Goal: Transaction & Acquisition: Download file/media

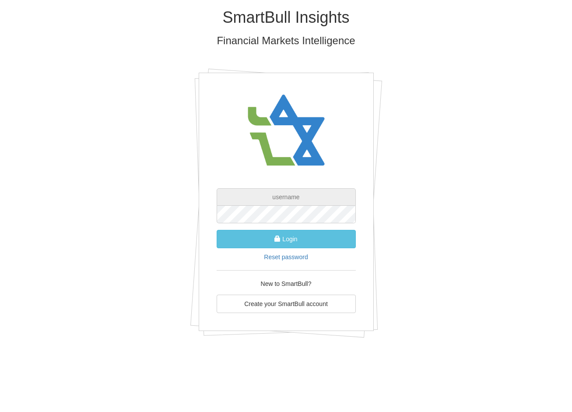
click at [301, 196] on input "text" at bounding box center [286, 197] width 139 height 18
click at [284, 199] on input "text" at bounding box center [286, 197] width 139 height 18
type input "[PERSON_NAME][EMAIL_ADDRESS][DOMAIN_NAME]"
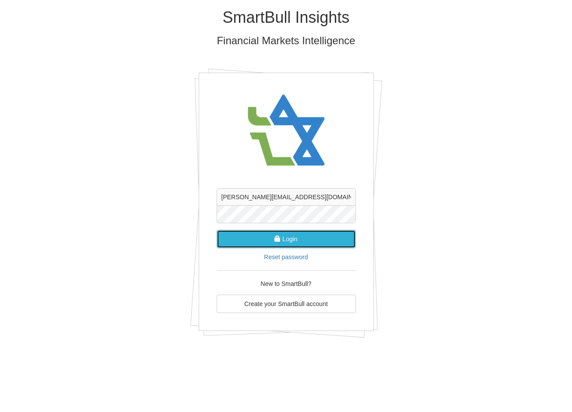
click at [296, 235] on button "Login" at bounding box center [286, 239] width 139 height 18
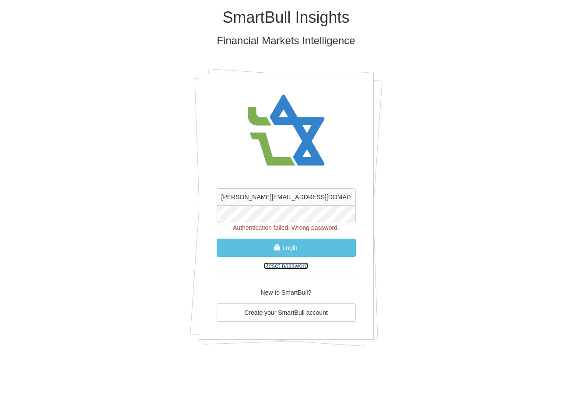
click at [284, 263] on link "Reset password" at bounding box center [286, 265] width 44 height 7
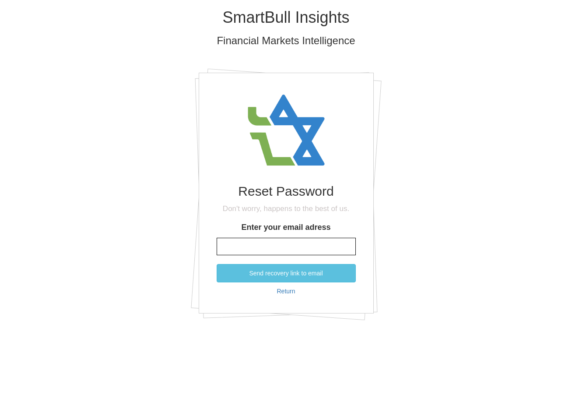
click at [266, 246] on input "Enter your email adress" at bounding box center [286, 247] width 139 height 18
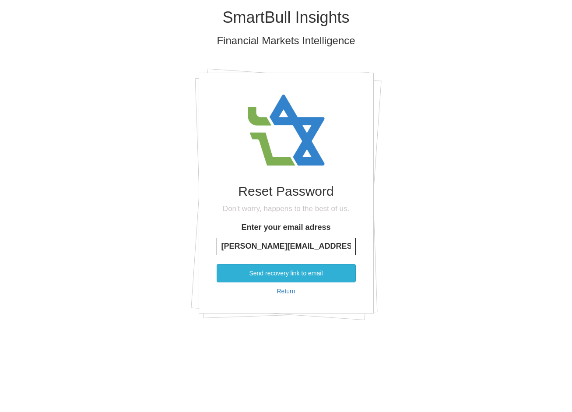
type input "[PERSON_NAME][EMAIL_ADDRESS][DOMAIN_NAME]"
click at [281, 271] on button "Send recovery link to email" at bounding box center [286, 273] width 139 height 18
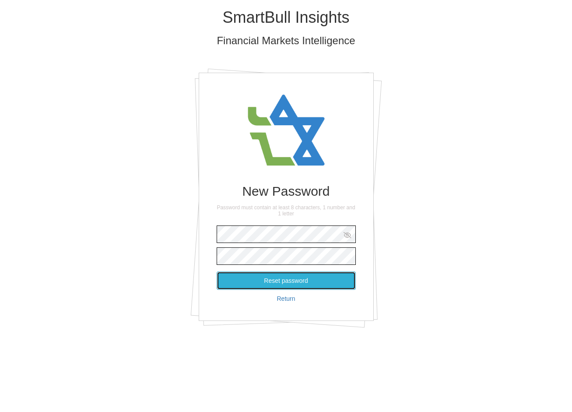
click at [297, 282] on button "Reset password" at bounding box center [286, 280] width 139 height 18
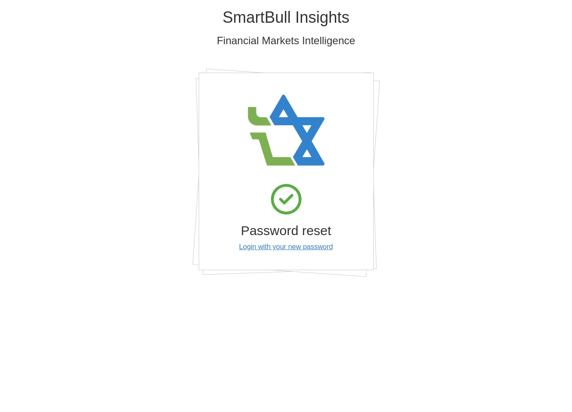
click at [289, 251] on div "Password reset Login with your new password" at bounding box center [286, 213] width 139 height 77
click at [293, 248] on link "Login with your new password" at bounding box center [286, 246] width 94 height 7
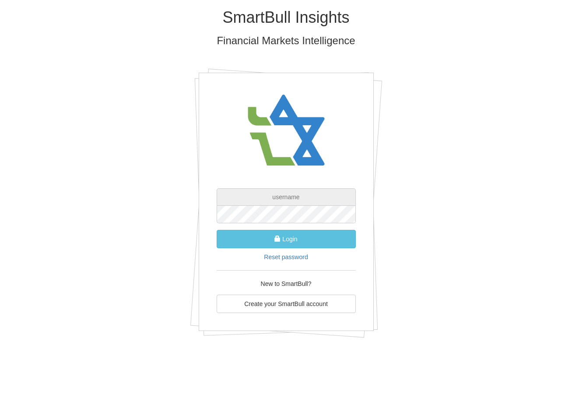
click at [304, 199] on input "text" at bounding box center [286, 197] width 139 height 18
type input "[PERSON_NAME][EMAIL_ADDRESS][DOMAIN_NAME]"
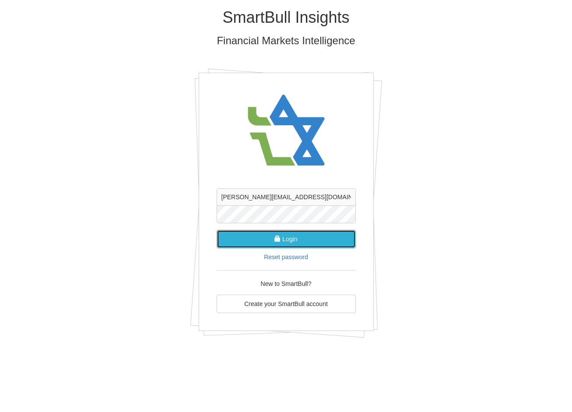
click at [308, 242] on button "Login" at bounding box center [286, 239] width 139 height 18
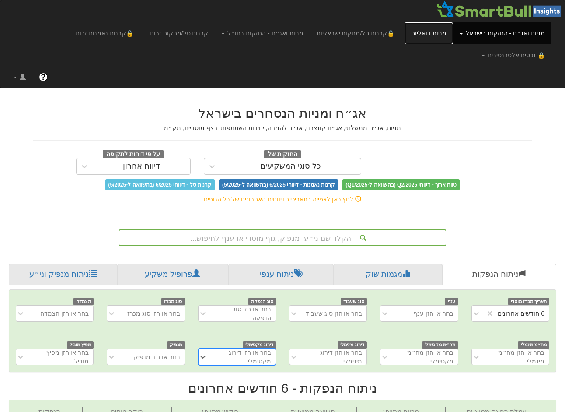
click at [437, 33] on link "מניות דואליות" at bounding box center [429, 33] width 49 height 22
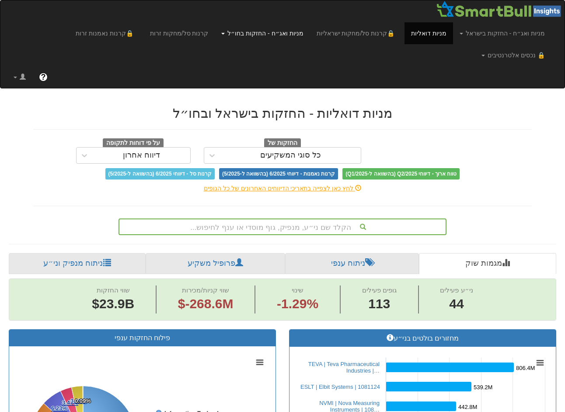
click at [287, 36] on link "מניות ואג״ח - החזקות בחו״ל" at bounding box center [262, 33] width 95 height 22
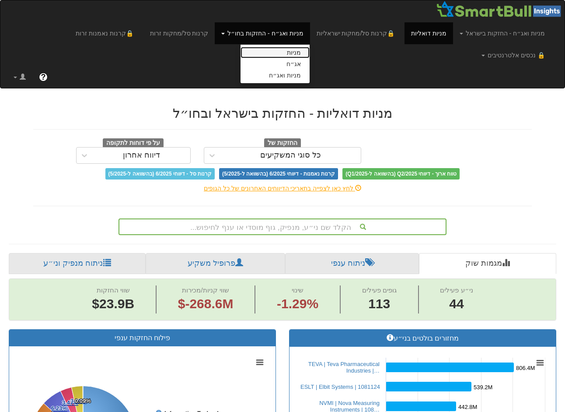
click at [308, 51] on link "מניות" at bounding box center [275, 52] width 69 height 11
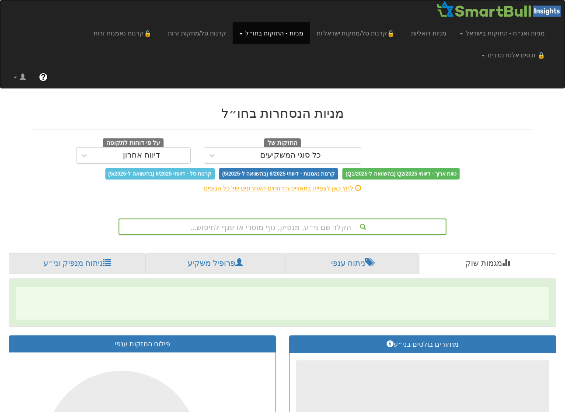
click at [331, 218] on div "הקלד שם ני״ע, מנפיק, גוף מוסדי או ענף לחיפוש..." at bounding box center [283, 226] width 328 height 17
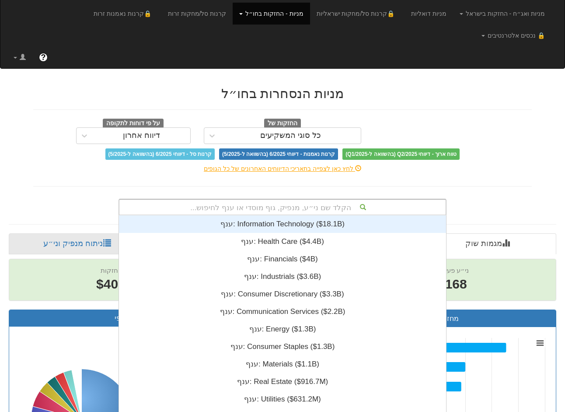
scroll to position [0, 7781]
click at [328, 215] on div "ענף: ‎Information Technology ‎($18.1B)‏" at bounding box center [282, 224] width 327 height 18
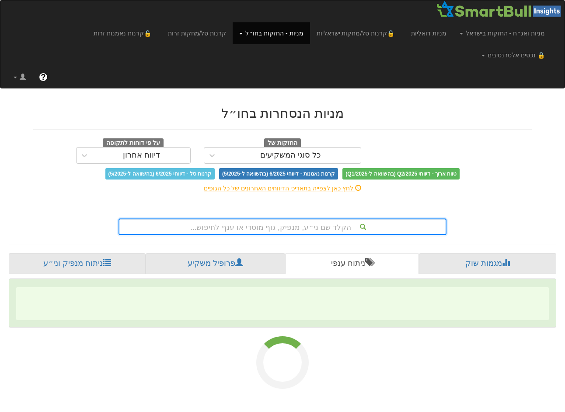
click at [332, 183] on div "מניות הנסחרות בחו״ל החזקות של כל סוגי המשקיעים על פי דוחות לתקופה דיווח אחרון ט…" at bounding box center [283, 166] width 512 height 138
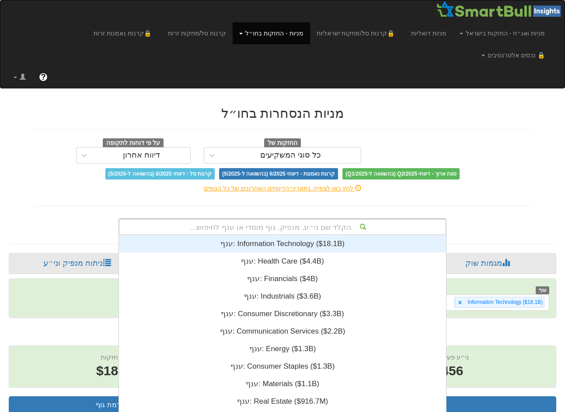
scroll to position [218, 0]
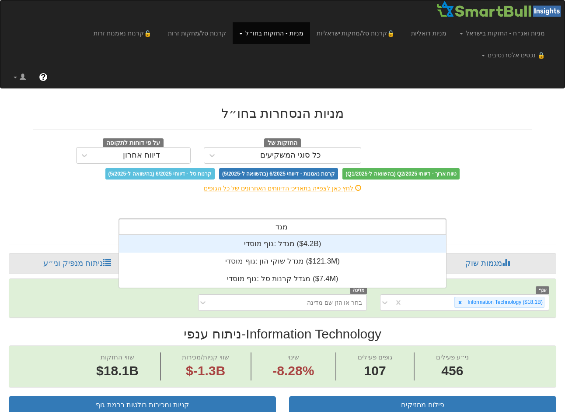
type input "מגדל"
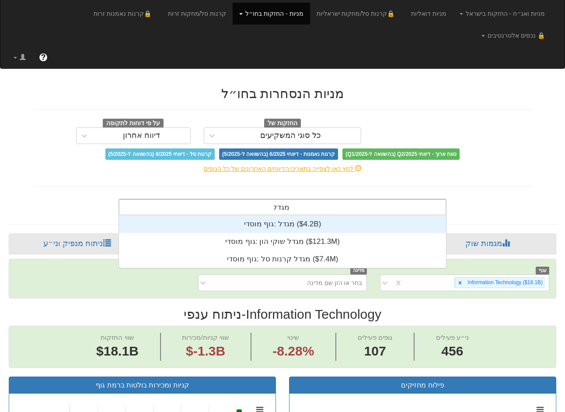
scroll to position [0, 10993]
click at [285, 215] on div "גוף מוסדי: ‎מגדל ‎($4.2B)‏" at bounding box center [282, 224] width 327 height 18
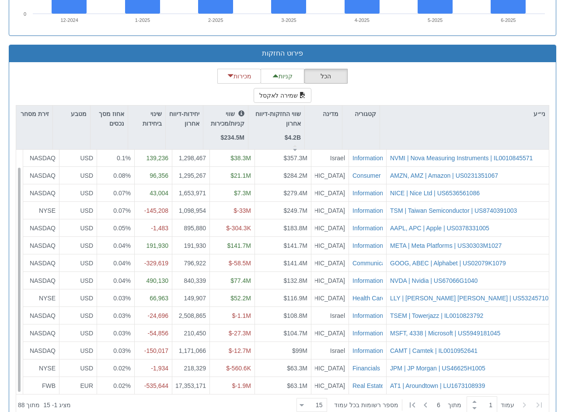
scroll to position [18, 0]
click at [287, 88] on button "שמירה לאקסל" at bounding box center [283, 95] width 58 height 15
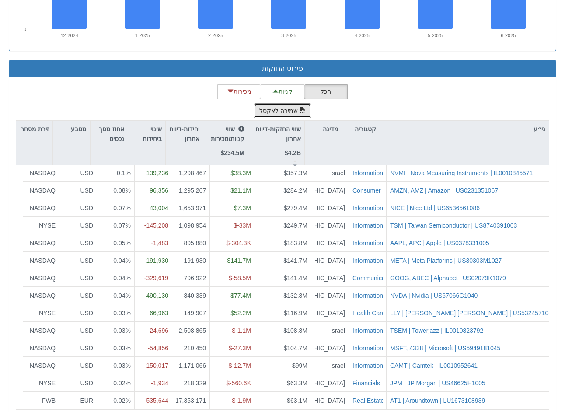
scroll to position [824, 0]
